Goal: Navigation & Orientation: Find specific page/section

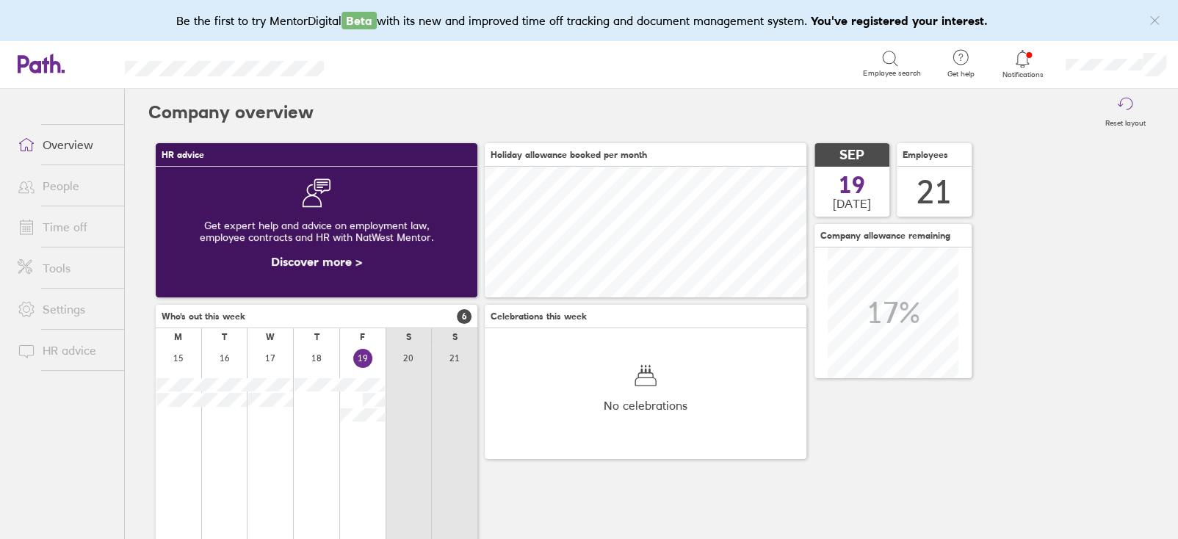
drag, startPoint x: 0, startPoint y: 0, endPoint x: 58, endPoint y: 196, distance: 204.5
click at [58, 196] on link "People" at bounding box center [65, 185] width 118 height 29
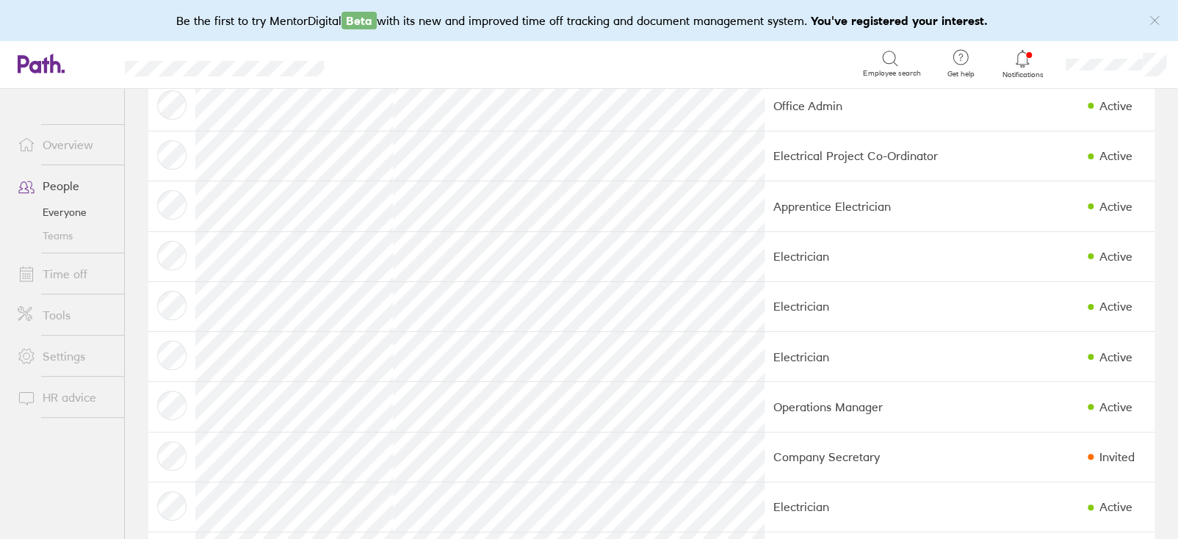
scroll to position [587, 0]
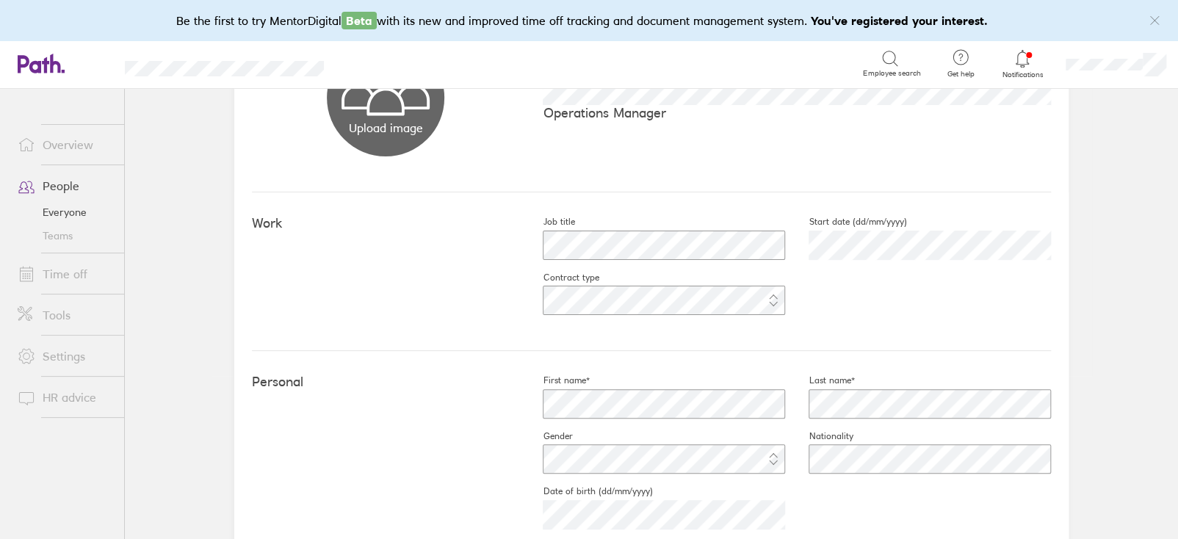
scroll to position [147, 0]
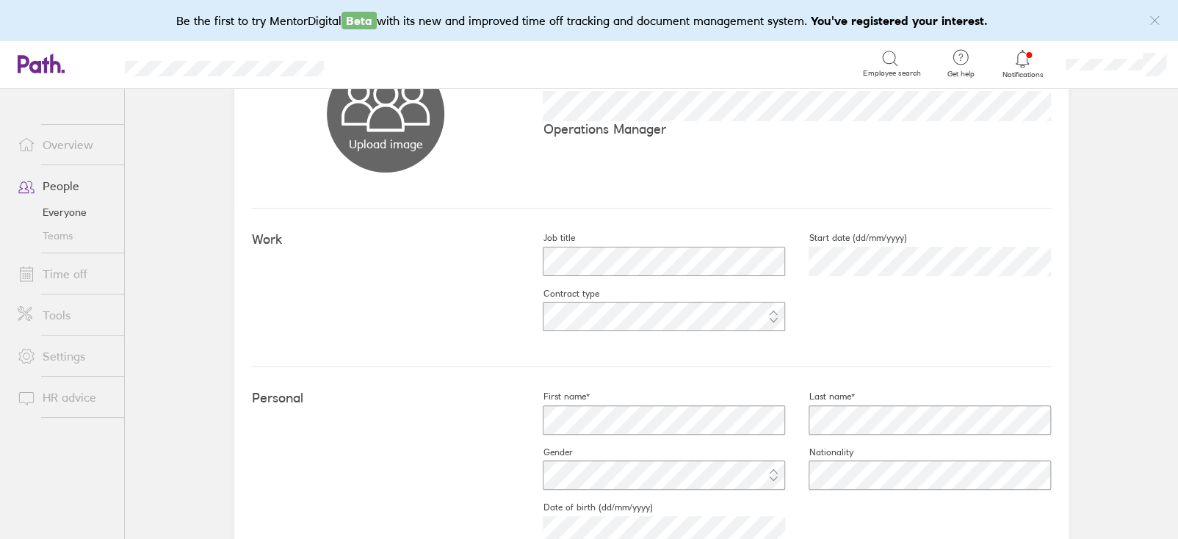
click at [87, 151] on link "Overview" at bounding box center [65, 144] width 118 height 29
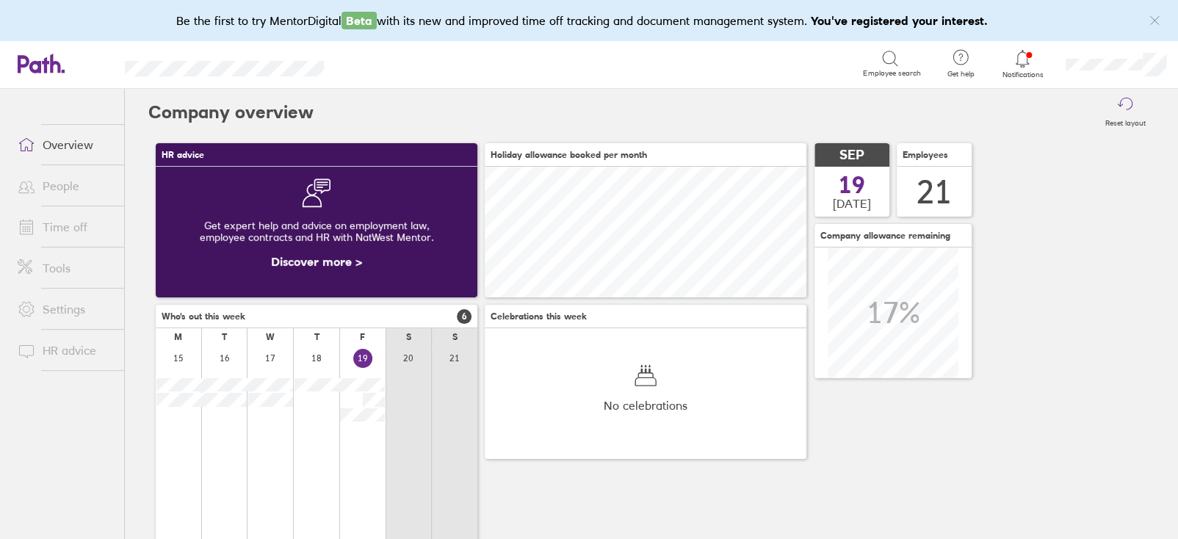
scroll to position [130, 321]
